Goal: Task Accomplishment & Management: Manage account settings

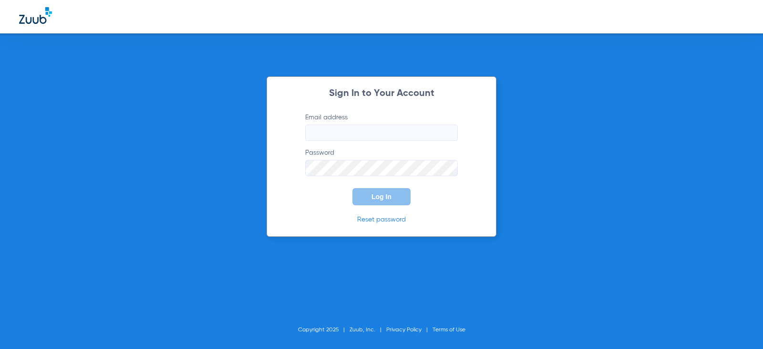
click at [362, 132] on input "Email address" at bounding box center [381, 132] width 153 height 16
type input "[EMAIL_ADDRESS][DOMAIN_NAME]"
click at [352, 188] on button "Log In" at bounding box center [381, 196] width 58 height 17
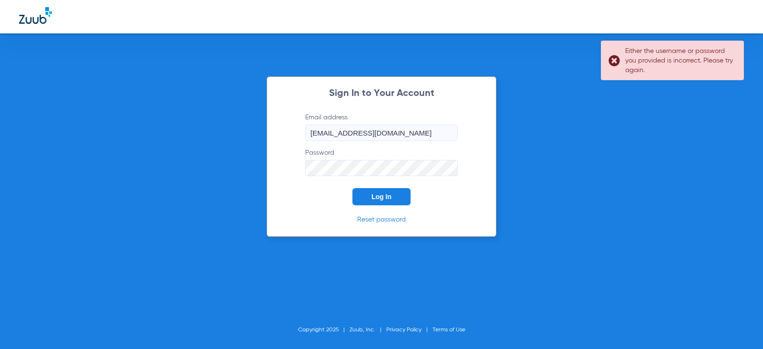
click at [352, 188] on button "Log In" at bounding box center [381, 196] width 58 height 17
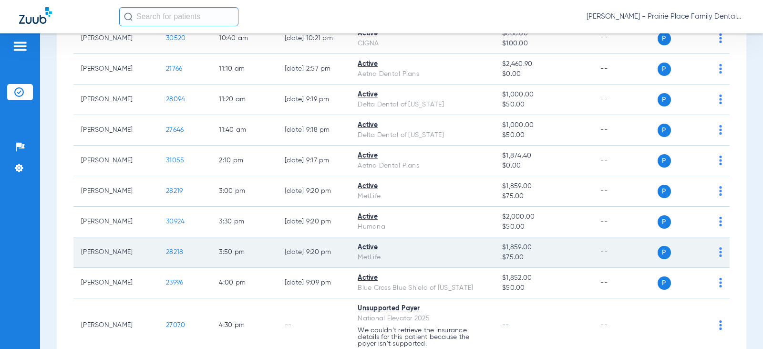
scroll to position [395, 0]
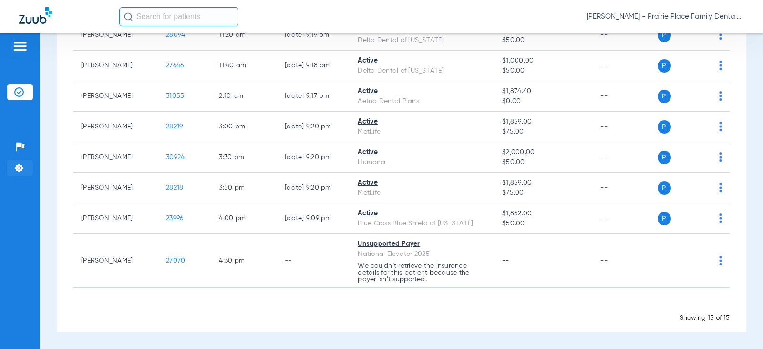
click at [21, 165] on img at bounding box center [19, 168] width 10 height 10
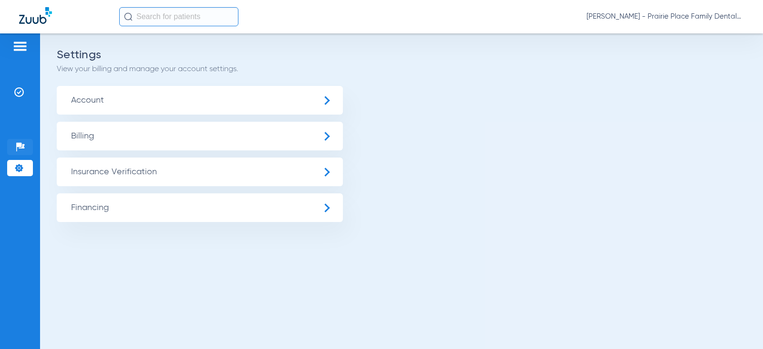
click at [17, 143] on img at bounding box center [21, 147] width 10 height 10
click at [25, 43] on img at bounding box center [19, 46] width 15 height 11
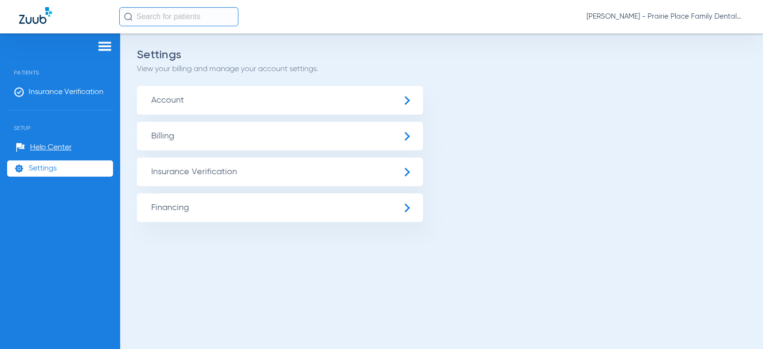
click at [109, 48] on img at bounding box center [104, 46] width 15 height 11
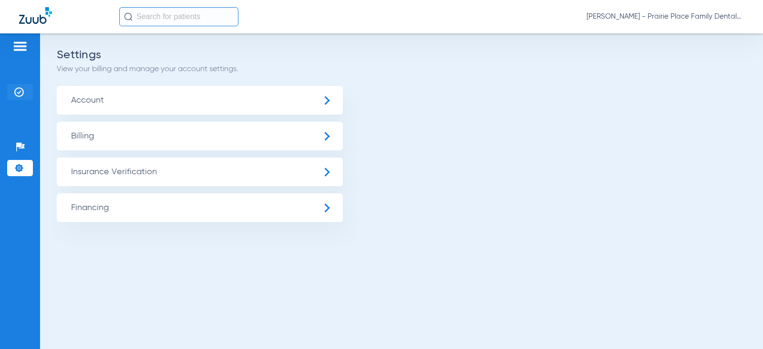
click at [16, 89] on img at bounding box center [19, 92] width 10 height 10
